Goal: Task Accomplishment & Management: Manage account settings

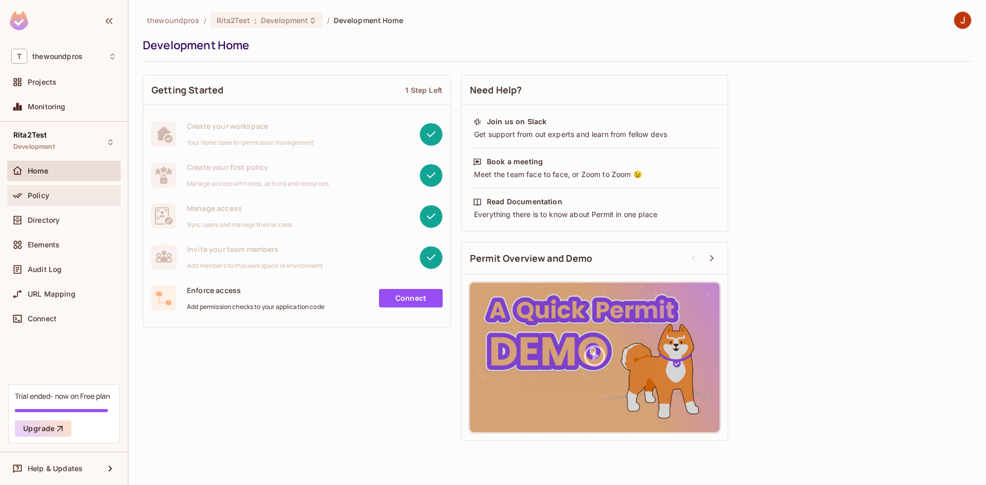
click at [106, 198] on div "Policy" at bounding box center [72, 196] width 89 height 8
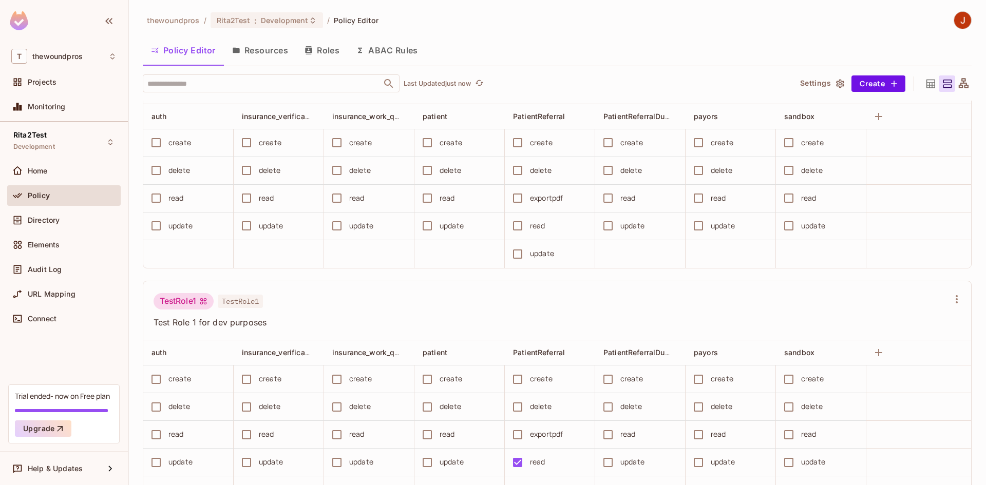
scroll to position [1396, 0]
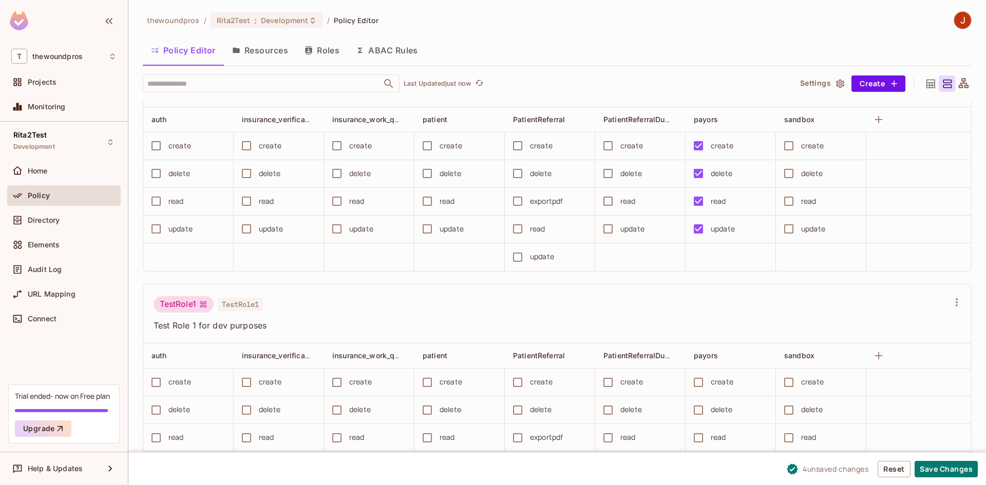
click at [956, 86] on icon "button" at bounding box center [957, 82] width 2 height 8
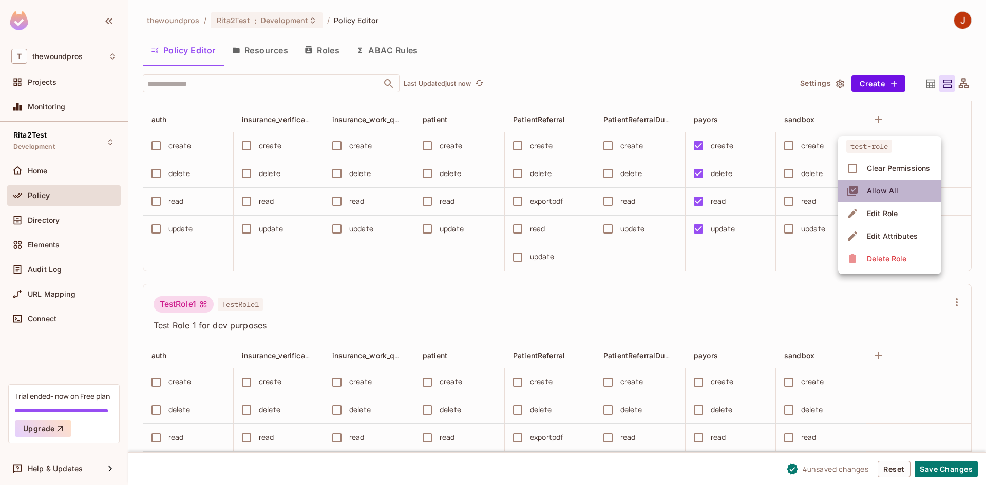
click at [906, 193] on li "Allow All" at bounding box center [889, 191] width 103 height 23
click at [906, 193] on ul "test-role Clear Permissions Allow All Edit Role Edit Attributes Delete Role" at bounding box center [889, 205] width 103 height 138
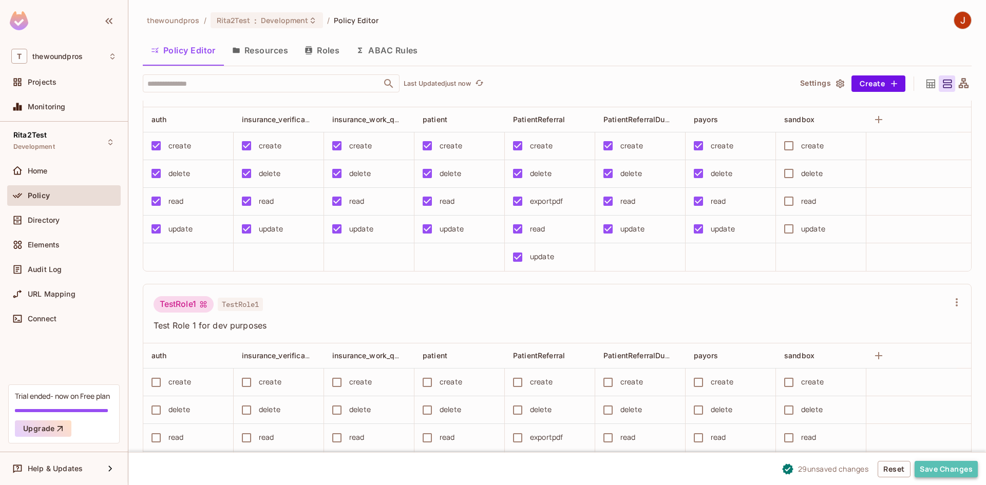
click at [959, 471] on button "Save Changes" at bounding box center [946, 469] width 63 height 16
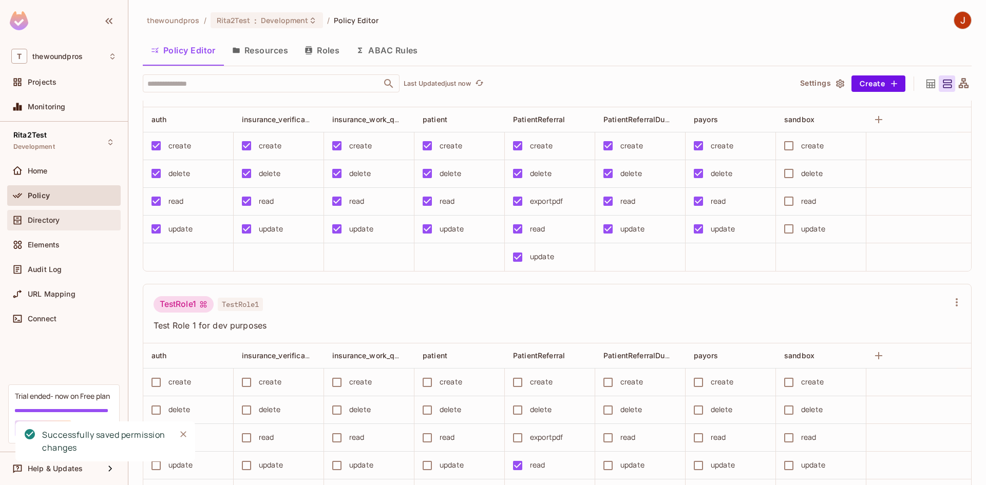
click at [69, 225] on div "Directory" at bounding box center [63, 220] width 105 height 12
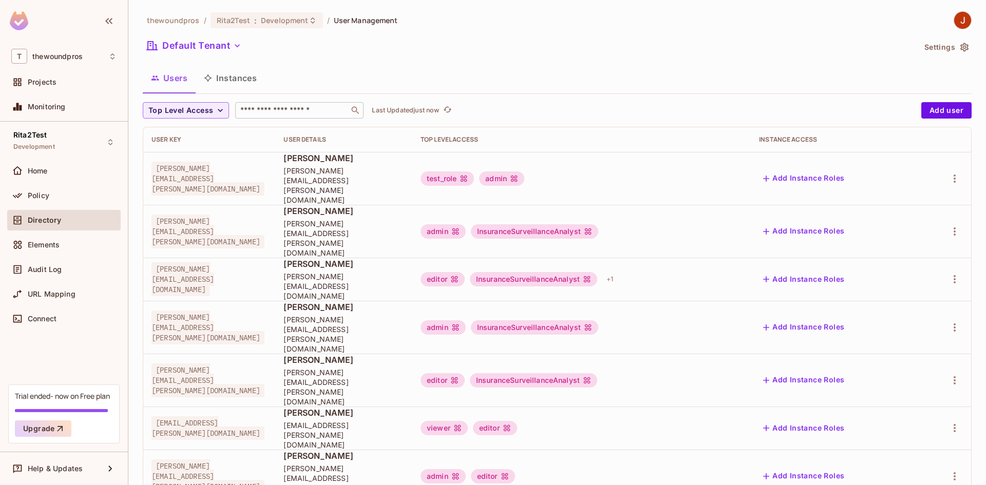
click at [278, 114] on input "text" at bounding box center [292, 110] width 108 height 10
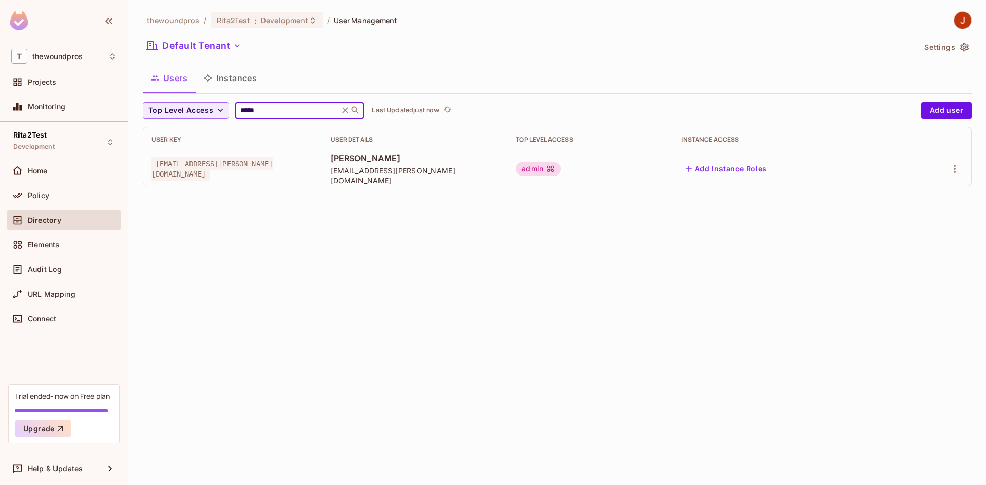
type input "*****"
click at [947, 173] on div at bounding box center [936, 169] width 54 height 16
click at [958, 175] on icon "button" at bounding box center [955, 169] width 12 height 12
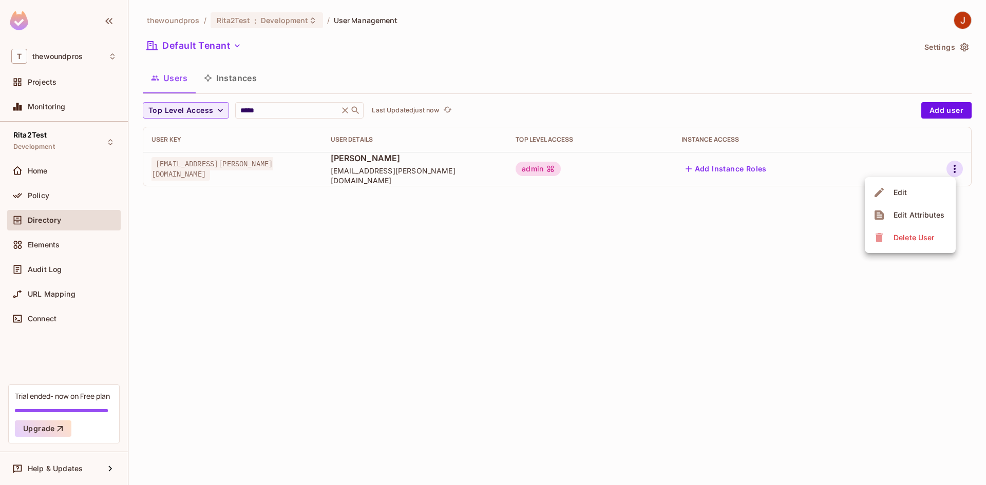
click at [916, 197] on li "Edit" at bounding box center [910, 192] width 91 height 23
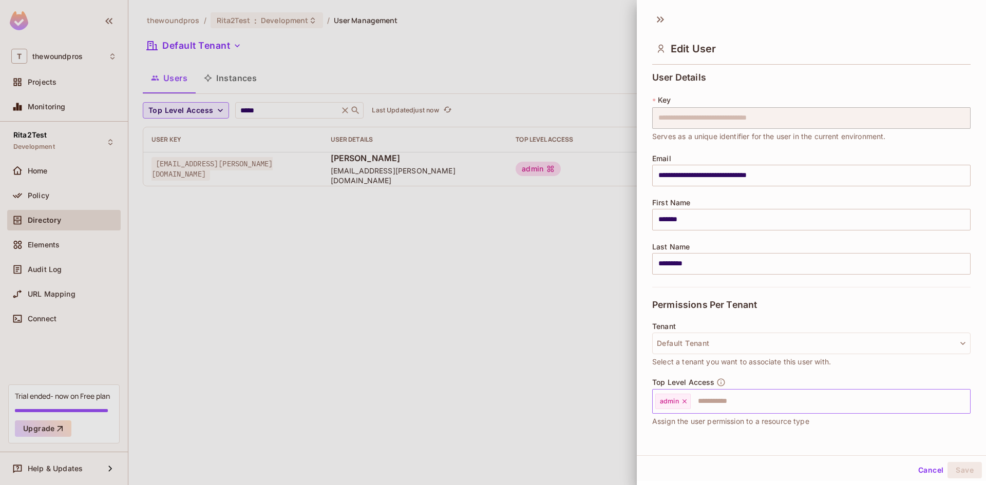
click at [685, 405] on icon at bounding box center [684, 401] width 7 height 7
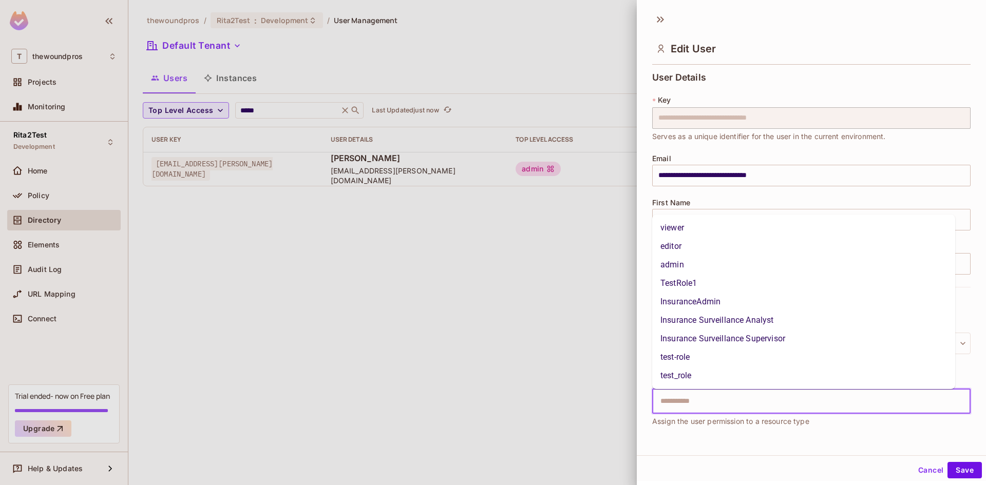
click at [703, 402] on input "text" at bounding box center [803, 401] width 296 height 21
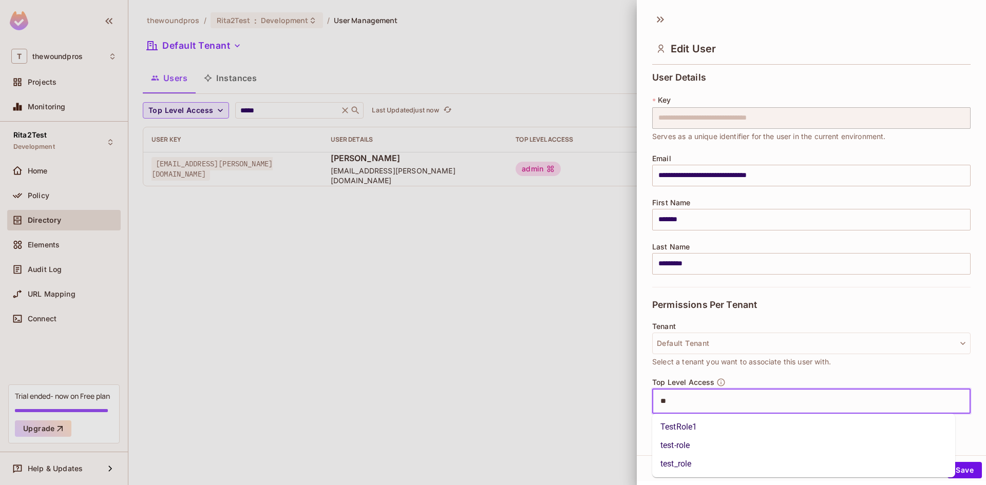
type input "***"
click at [704, 447] on li "test-role" at bounding box center [803, 446] width 303 height 18
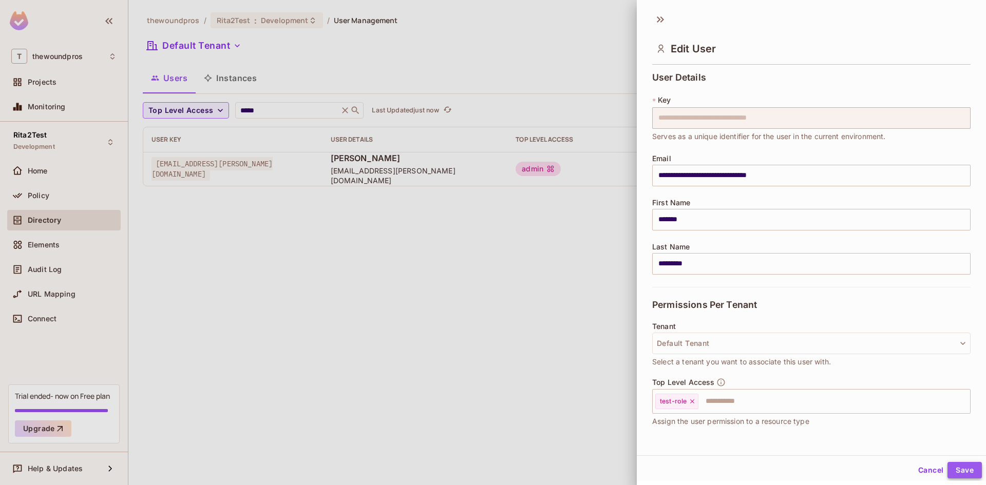
click at [951, 466] on button "Save" at bounding box center [965, 470] width 34 height 16
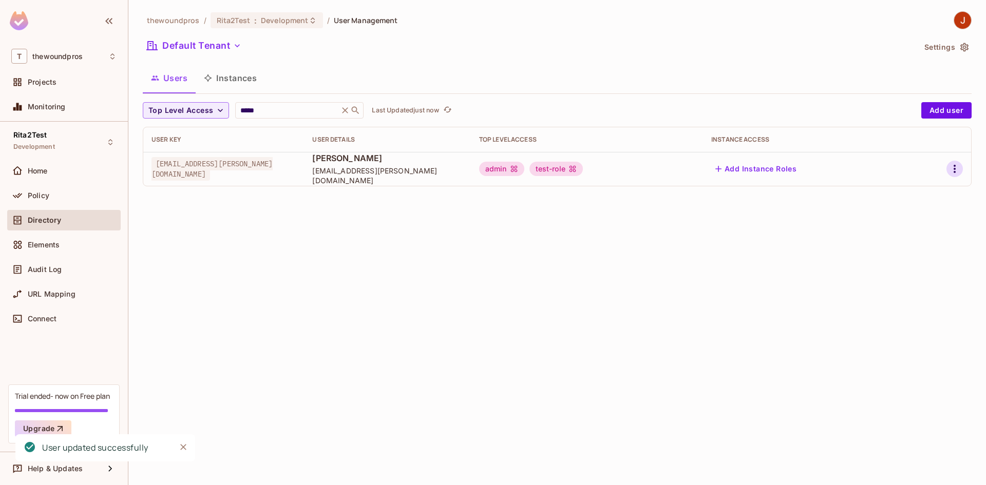
click at [947, 171] on button "button" at bounding box center [955, 169] width 16 height 16
click at [939, 192] on li "Edit" at bounding box center [910, 192] width 91 height 23
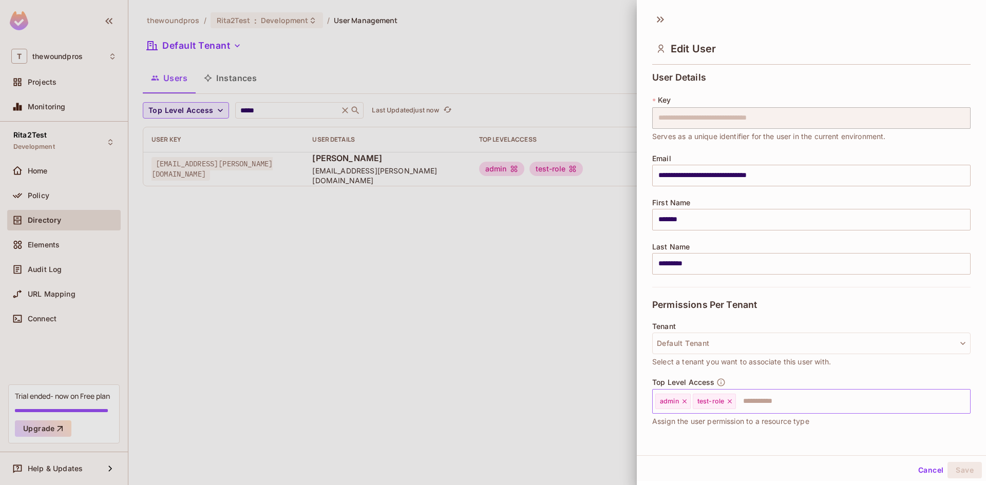
click at [686, 402] on icon at bounding box center [684, 401] width 7 height 7
click at [968, 470] on button "Save" at bounding box center [965, 470] width 34 height 16
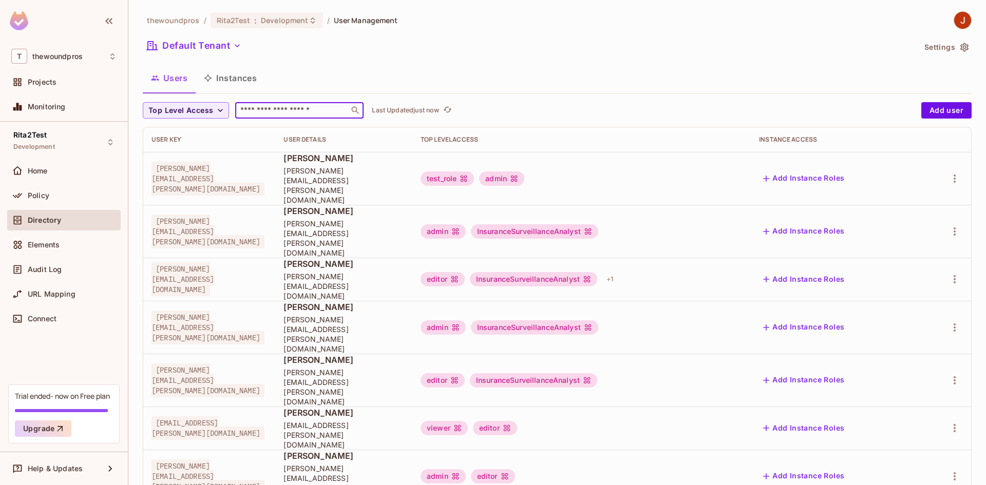
click at [308, 110] on input "text" at bounding box center [292, 110] width 108 height 10
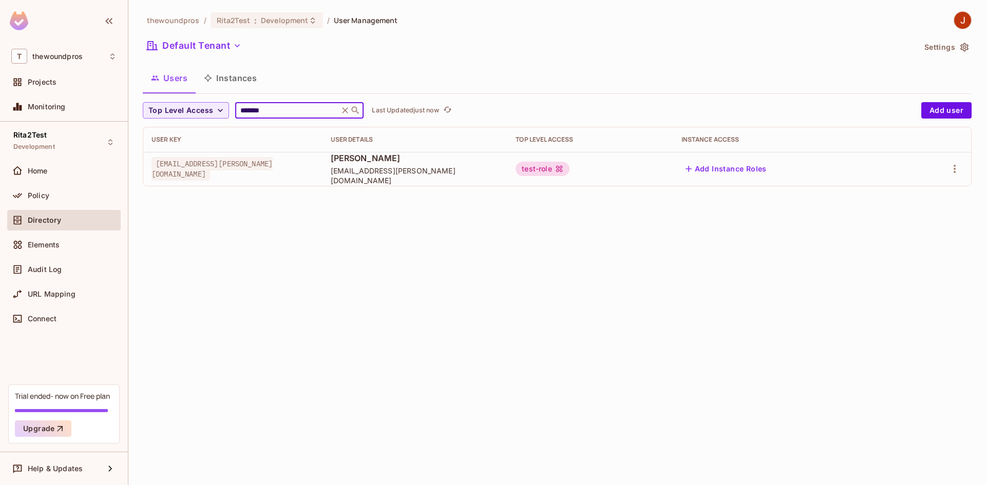
type input "*******"
click at [547, 313] on div "thewoundpros / Rita2Test : Development / User Management Default Tenant Setting…" at bounding box center [557, 242] width 858 height 485
click at [70, 193] on div "Policy" at bounding box center [72, 196] width 89 height 8
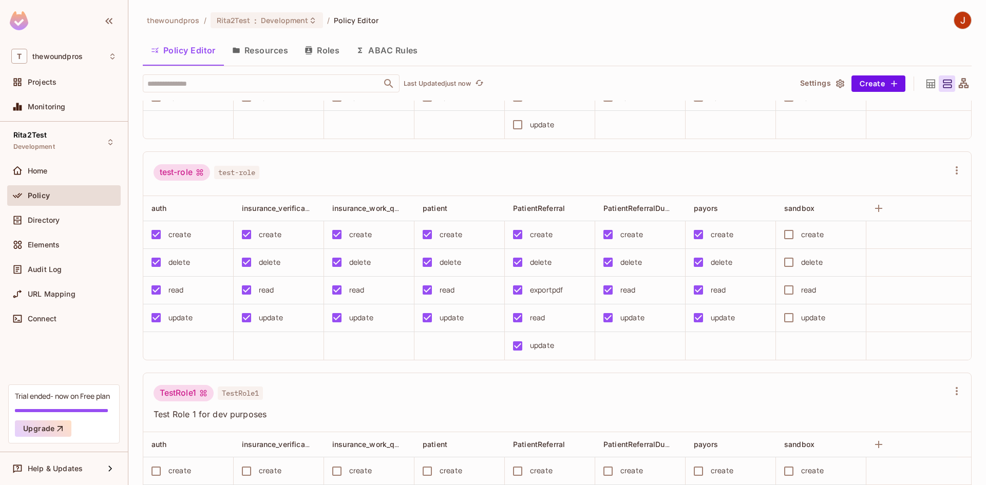
scroll to position [1304, 0]
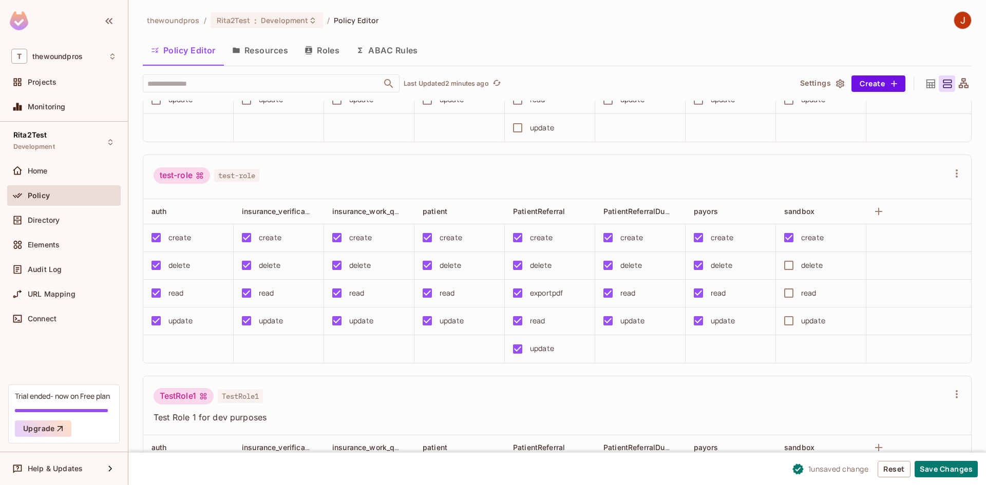
click at [793, 280] on td "delete" at bounding box center [821, 266] width 90 height 28
click at [952, 462] on button "Save Changes" at bounding box center [946, 469] width 63 height 16
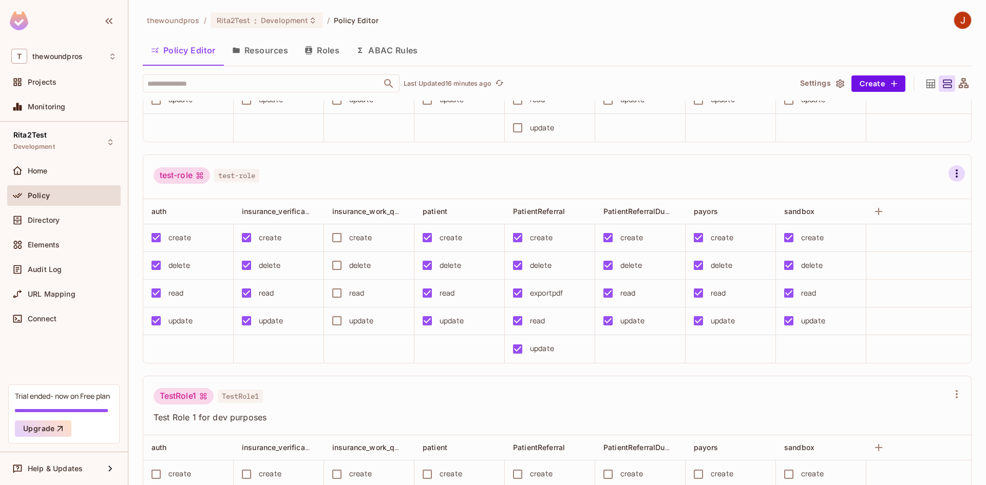
click at [951, 180] on icon "button" at bounding box center [957, 173] width 12 height 12
click at [936, 220] on div at bounding box center [493, 242] width 986 height 485
click at [58, 227] on div "Directory" at bounding box center [64, 220] width 114 height 21
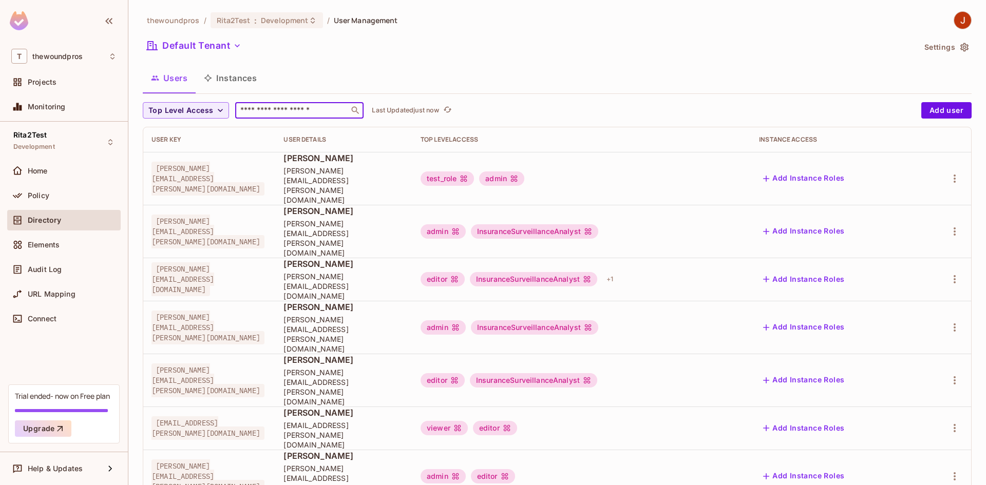
click at [271, 114] on input "text" at bounding box center [292, 110] width 108 height 10
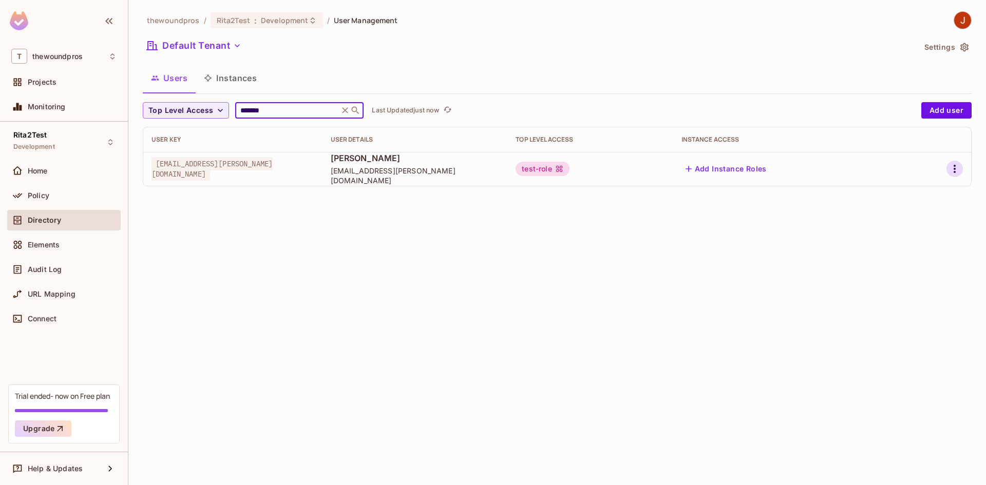
type input "*******"
click at [951, 171] on icon "button" at bounding box center [955, 169] width 12 height 12
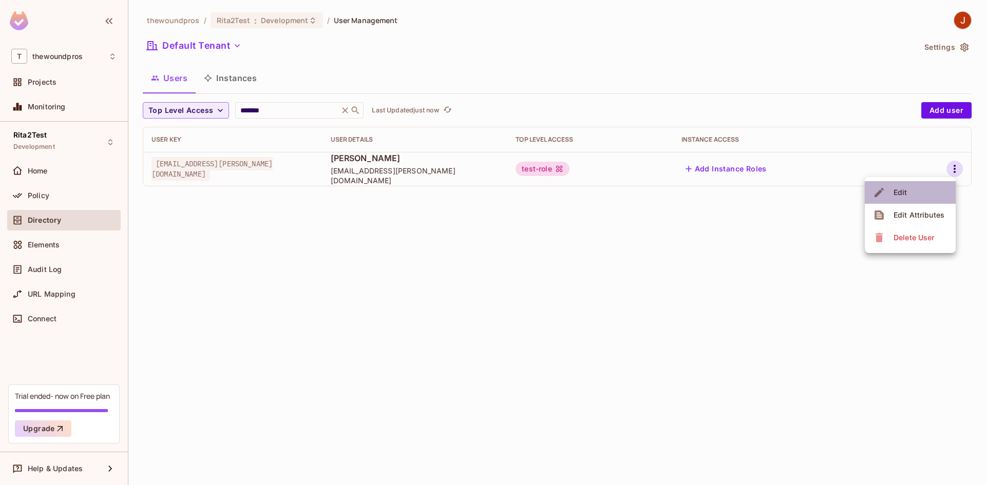
click at [916, 190] on li "Edit" at bounding box center [910, 192] width 91 height 23
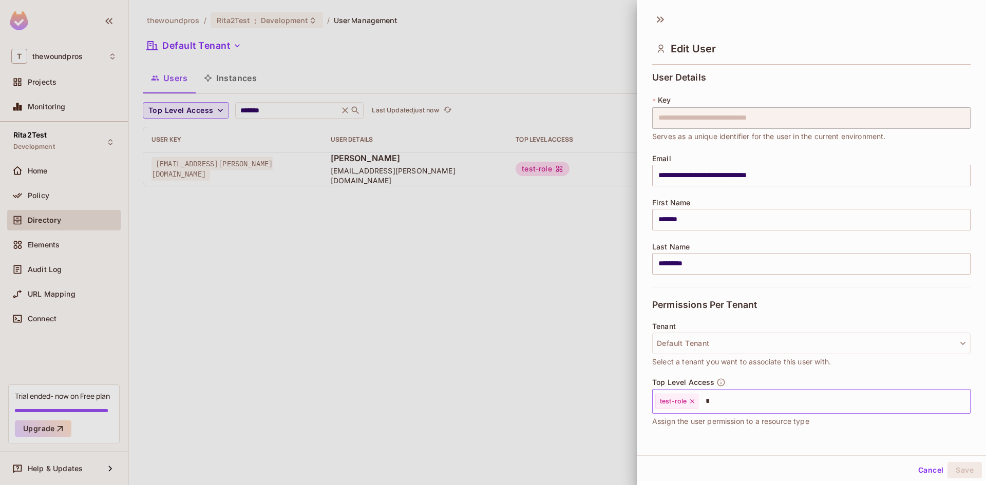
click at [742, 405] on input "*" at bounding box center [825, 401] width 251 height 21
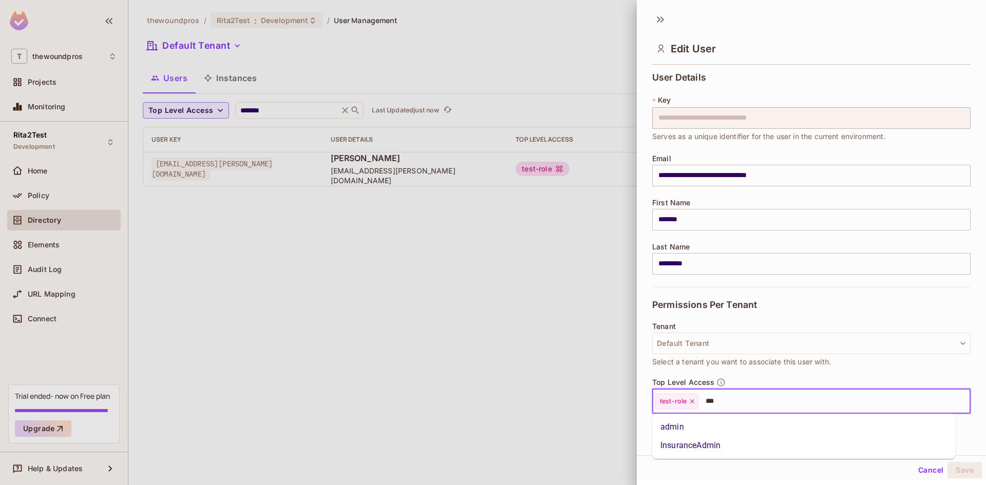
type input "****"
click at [751, 427] on li "admin" at bounding box center [803, 427] width 303 height 18
click at [693, 401] on icon at bounding box center [692, 401] width 7 height 7
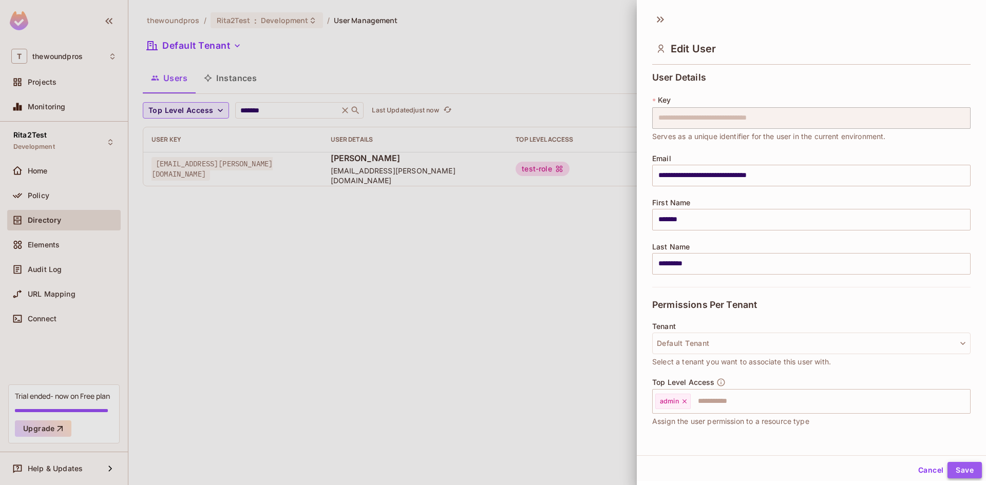
click at [955, 468] on button "Save" at bounding box center [965, 470] width 34 height 16
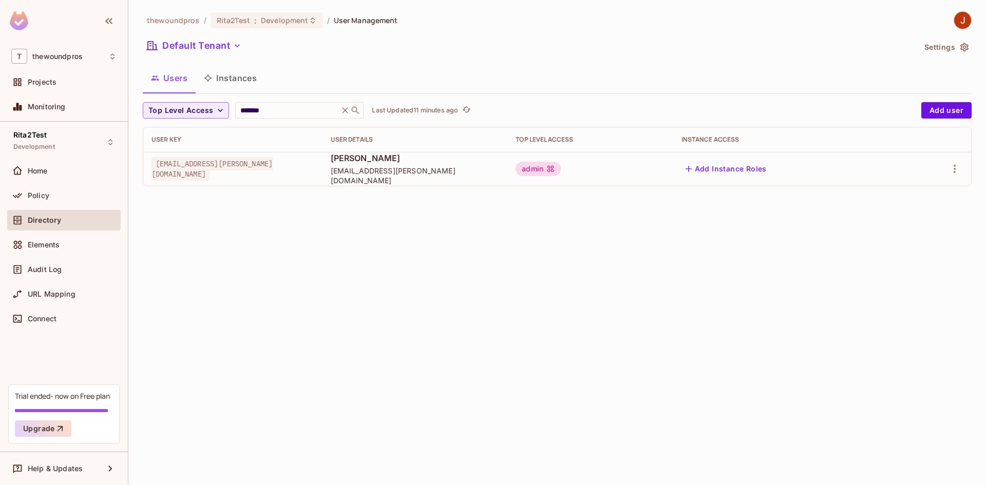
click at [310, 93] on div "Users Instances" at bounding box center [557, 79] width 829 height 28
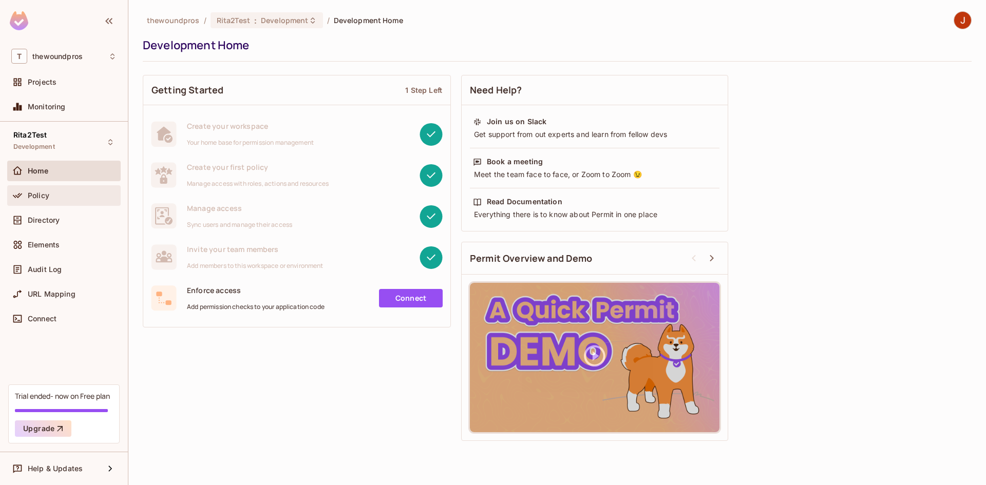
click at [59, 203] on div "Policy" at bounding box center [64, 195] width 114 height 21
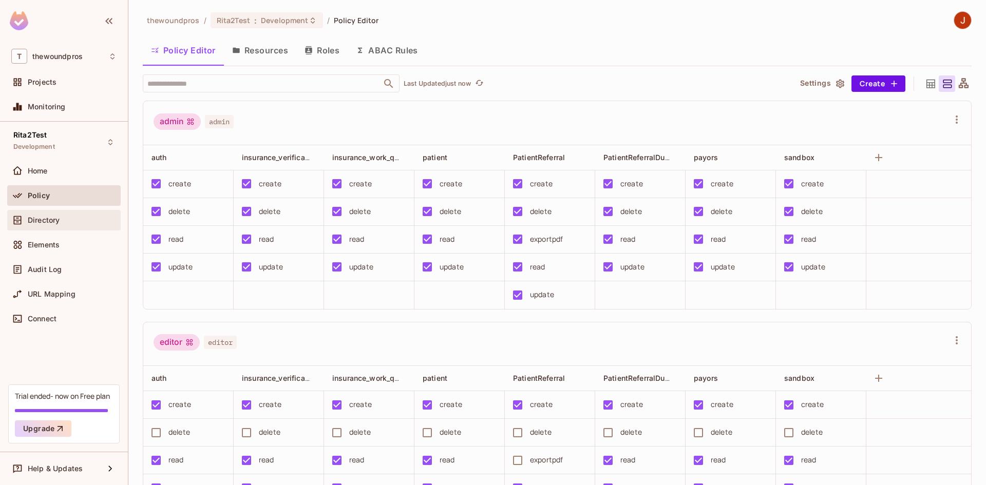
click at [89, 218] on div "Directory" at bounding box center [72, 220] width 89 height 8
